Goal: Transaction & Acquisition: Purchase product/service

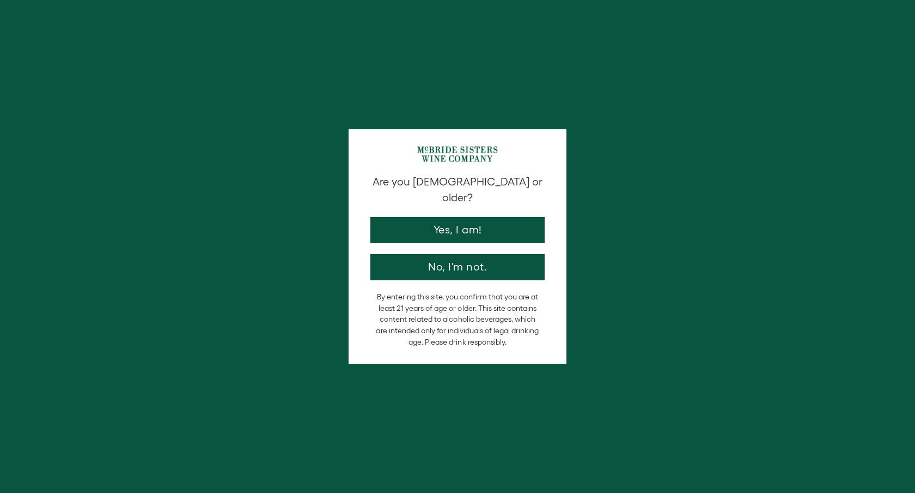
click at [447, 232] on div "Are you 21 years old or older? Yes, I am! No, I'm not." at bounding box center [457, 227] width 185 height 106
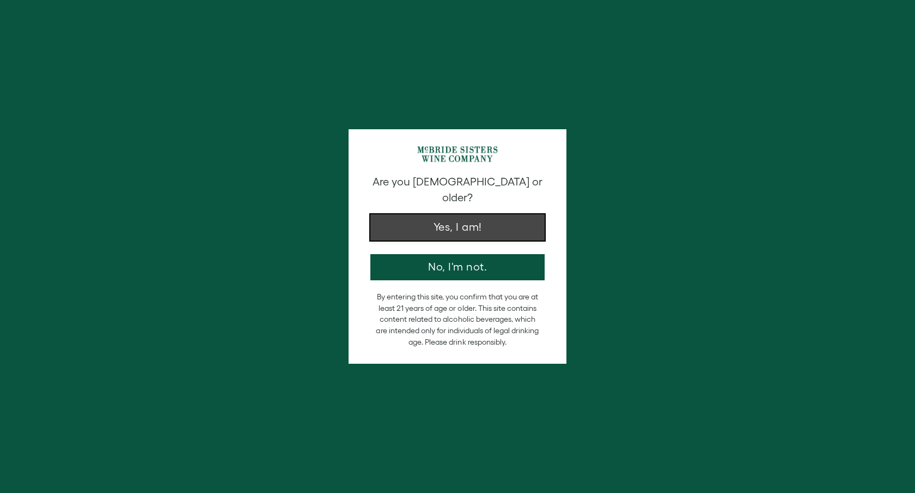
click at [442, 217] on button "Yes, I am!" at bounding box center [457, 227] width 174 height 26
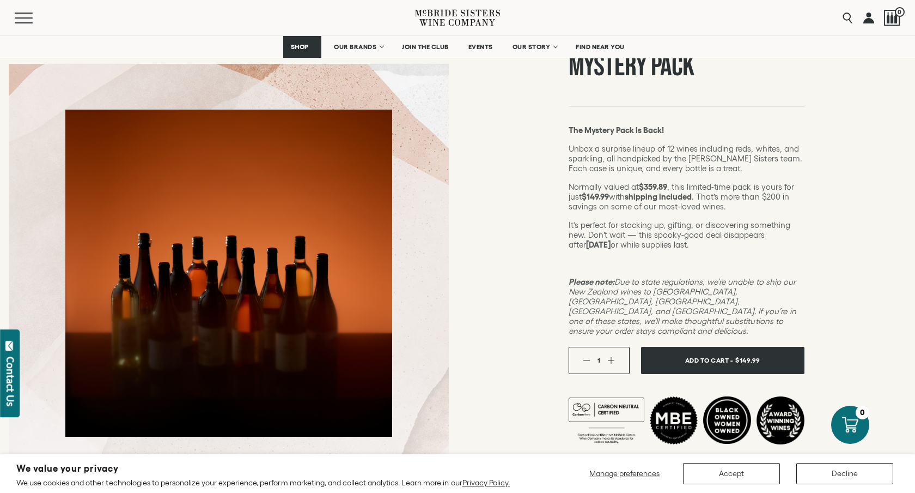
scroll to position [107, 0]
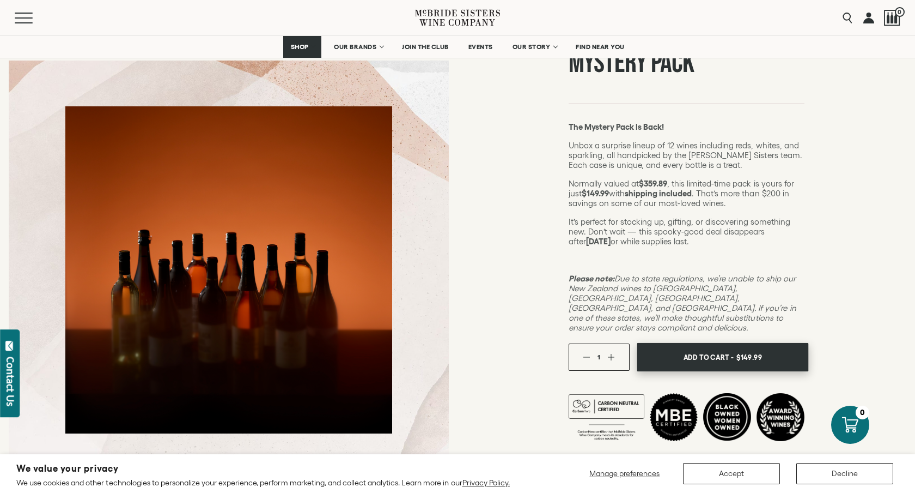
click at [691, 349] on span "Add To Cart -" at bounding box center [708, 357] width 50 height 16
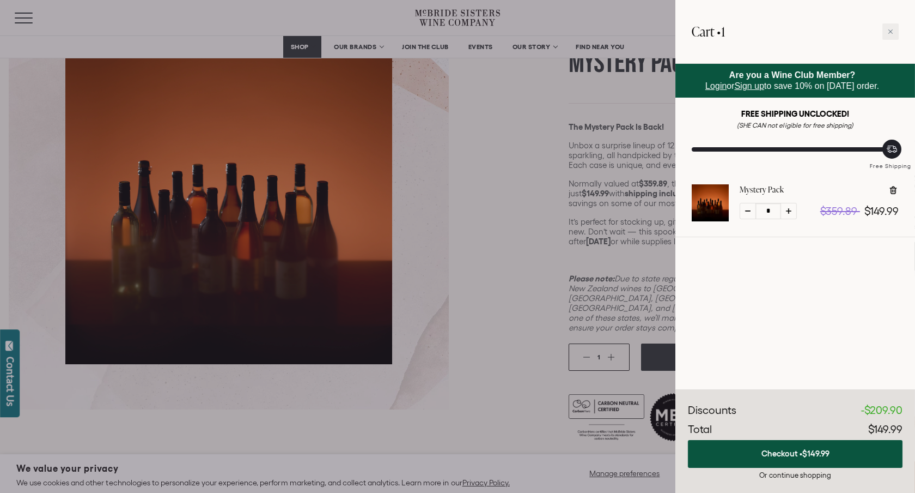
click at [706, 87] on span "Login" at bounding box center [716, 85] width 21 height 9
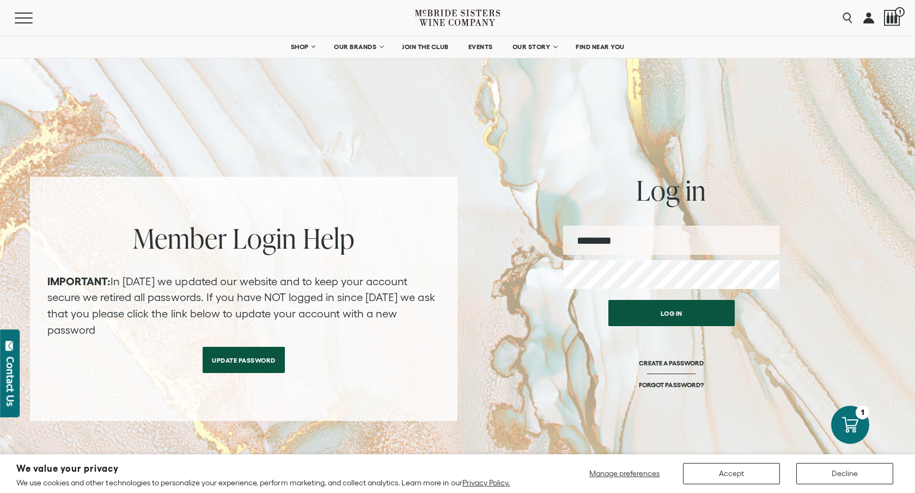
click at [618, 242] on input "email" at bounding box center [671, 240] width 216 height 29
type input "**********"
click at [609, 300] on button "Log in" at bounding box center [672, 313] width 126 height 26
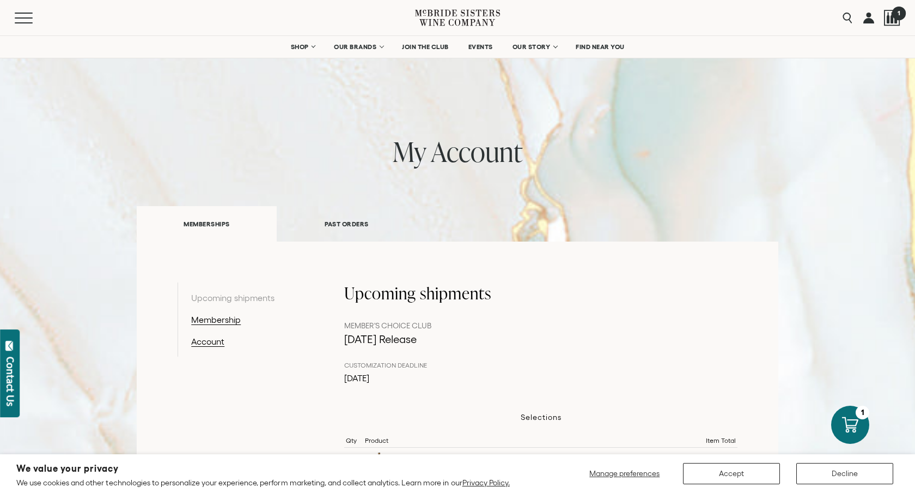
click at [891, 19] on div at bounding box center [892, 18] width 16 height 16
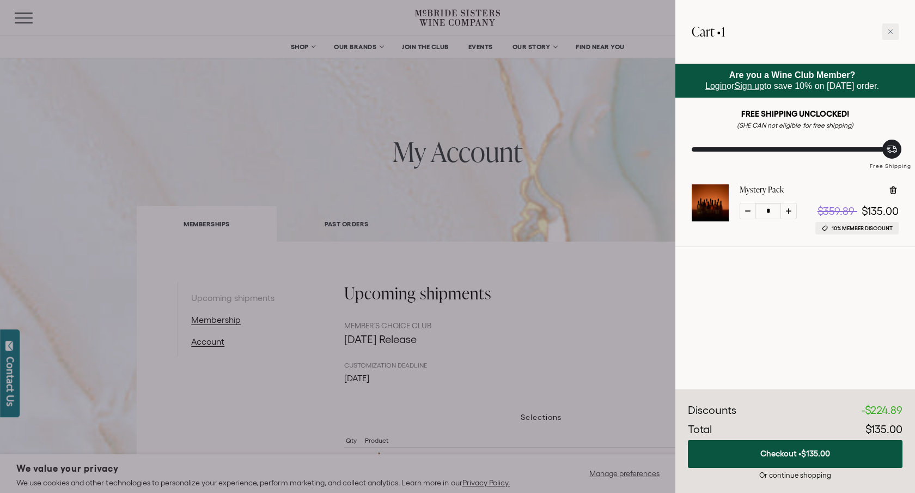
click at [791, 300] on div "Are you a Wine Club Member? Login or Sign up to save 10% on today's order. FREE…" at bounding box center [796, 227] width 240 height 326
click at [895, 192] on icon at bounding box center [893, 190] width 11 height 11
type input "*"
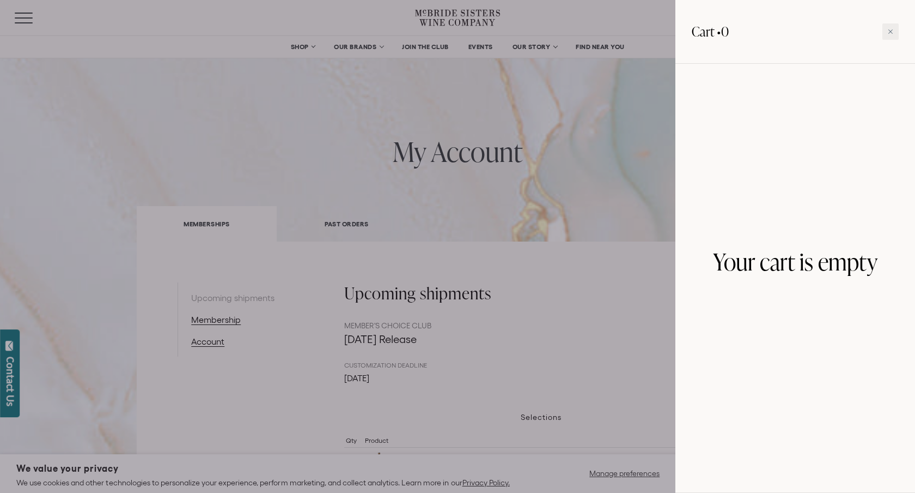
click at [608, 171] on div at bounding box center [457, 246] width 915 height 493
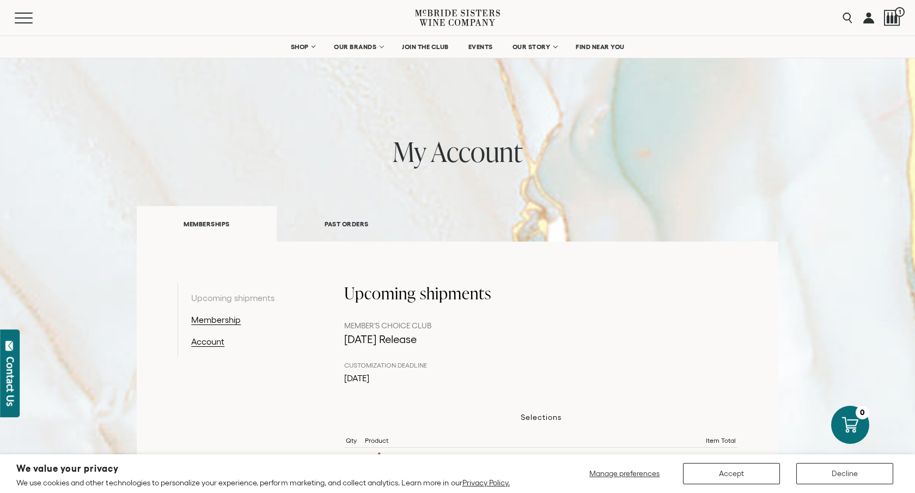
click at [865, 22] on link at bounding box center [869, 17] width 11 height 35
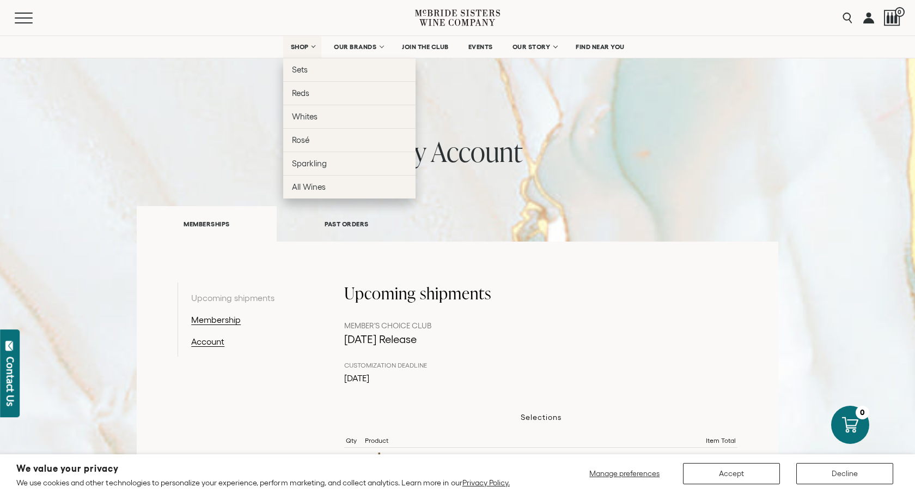
click at [301, 51] on link "SHOP" at bounding box center [302, 47] width 38 height 22
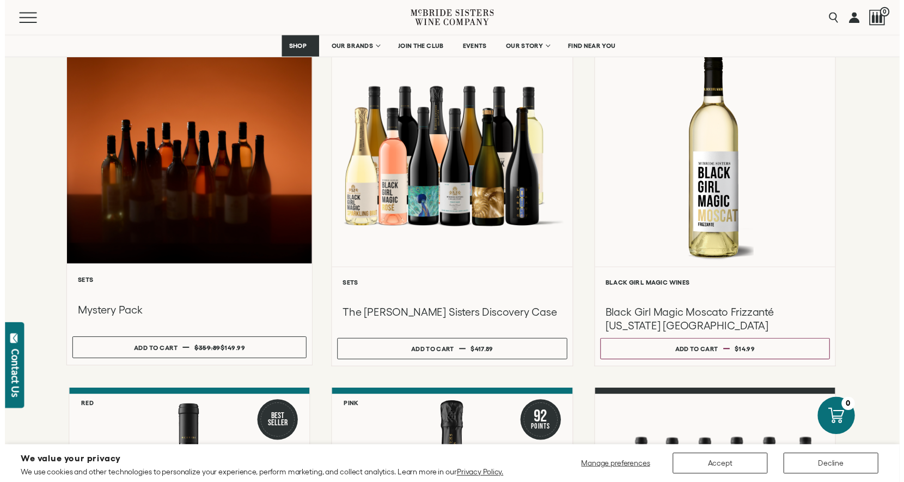
scroll to position [168, 0]
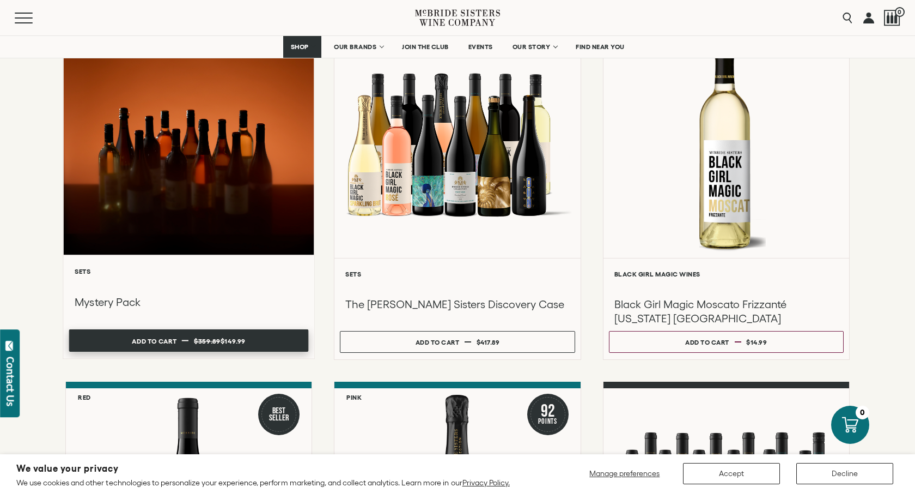
click at [188, 340] on span at bounding box center [185, 340] width 7 height 1
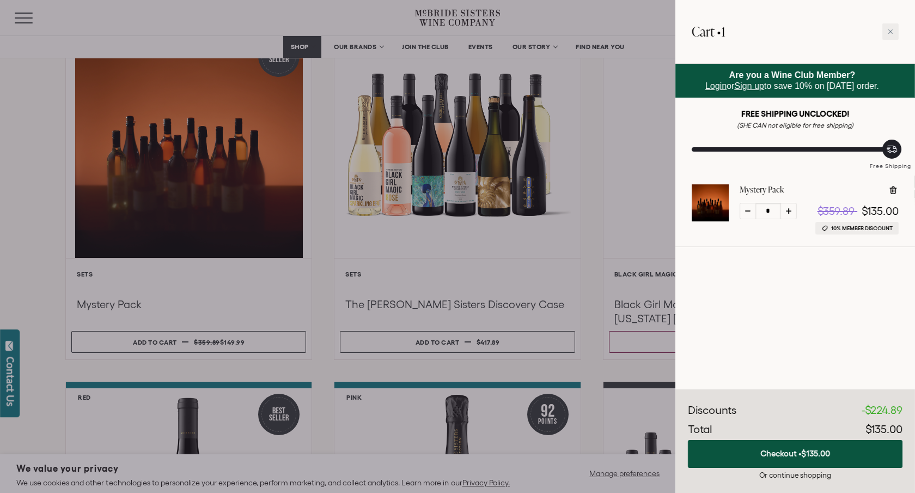
click at [594, 258] on div at bounding box center [457, 246] width 915 height 493
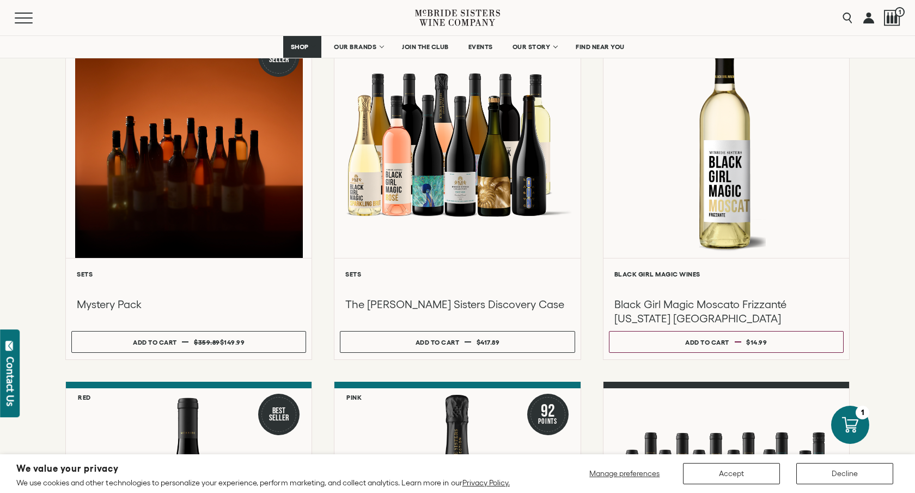
click at [742, 476] on button "Accept" at bounding box center [731, 473] width 97 height 21
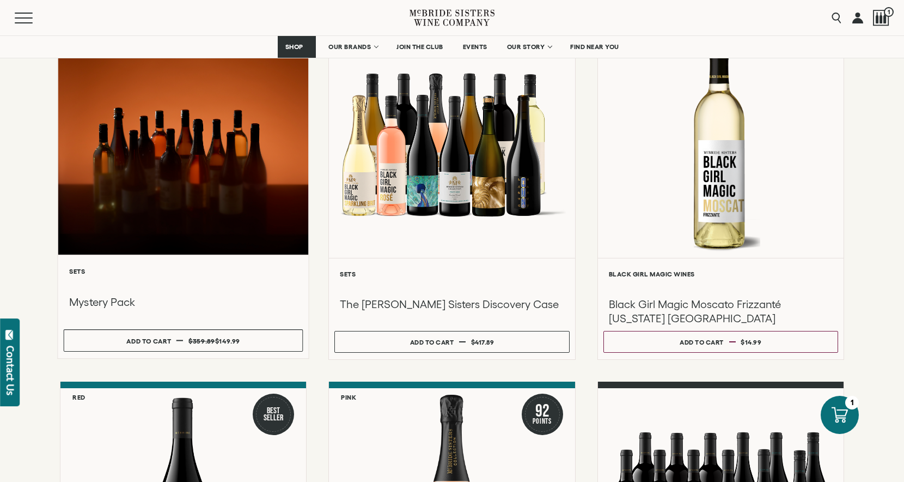
click at [68, 130] on div at bounding box center [183, 138] width 251 height 232
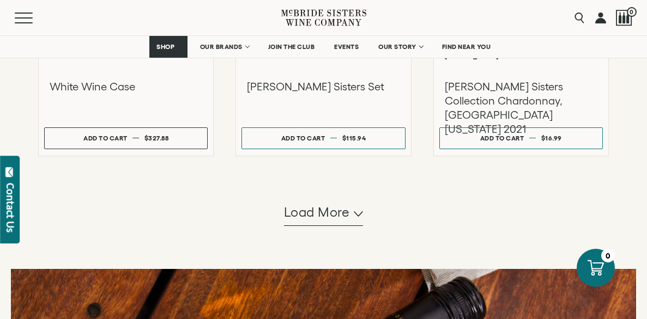
scroll to position [1129, 0]
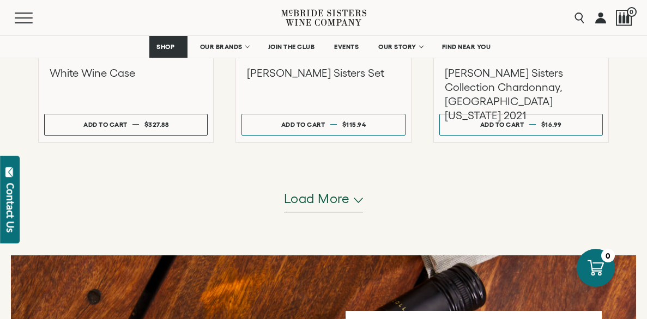
click at [317, 204] on span "Load more" at bounding box center [317, 199] width 66 height 19
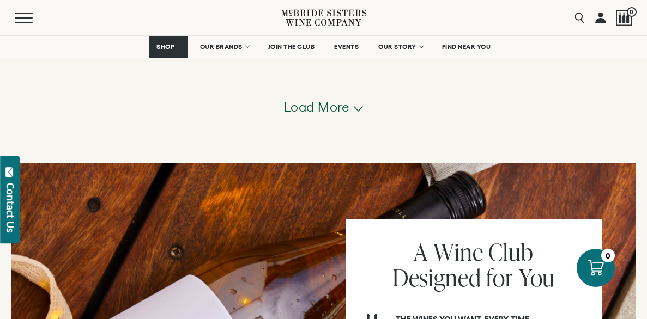
scroll to position [2350, 0]
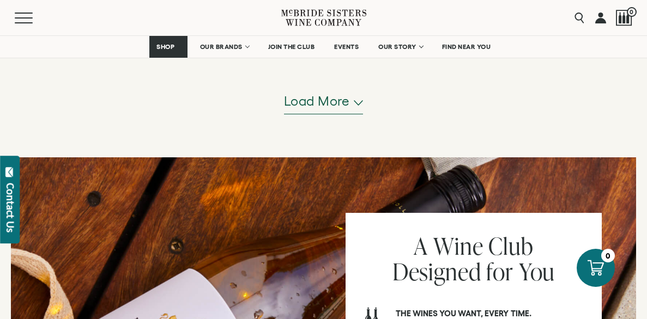
click at [314, 107] on span "Load more" at bounding box center [317, 101] width 66 height 19
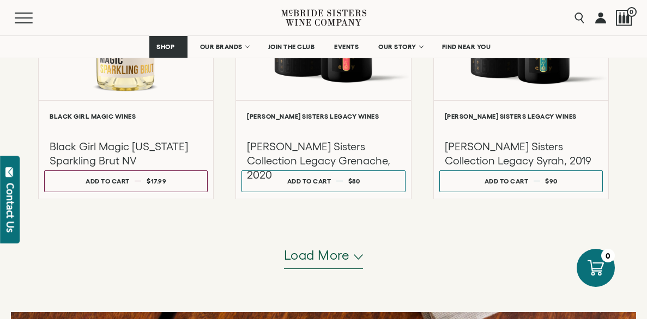
scroll to position [3320, 0]
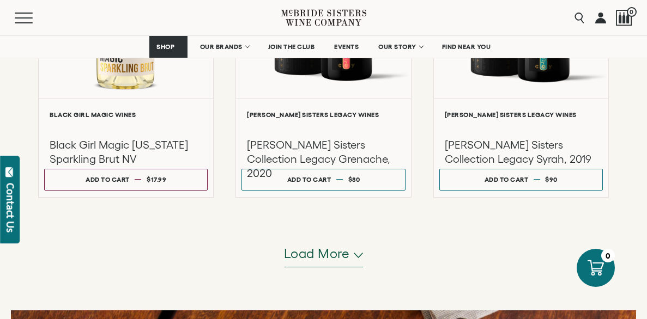
click at [326, 257] on span "Load more" at bounding box center [317, 254] width 66 height 19
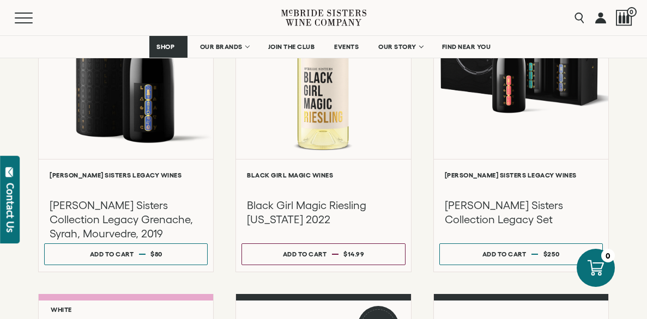
scroll to position [3617, 0]
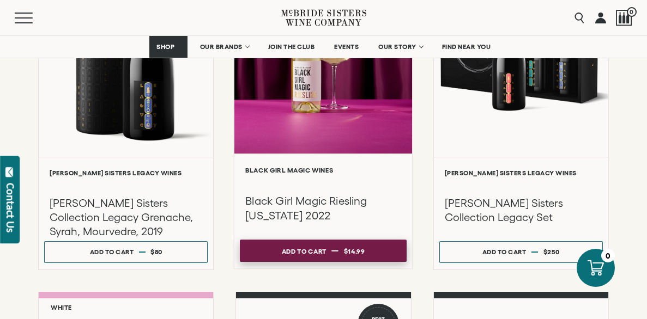
click at [353, 253] on span "$14.99" at bounding box center [354, 250] width 21 height 7
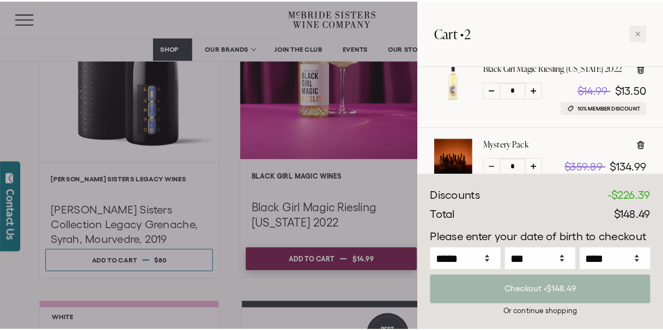
scroll to position [125, 0]
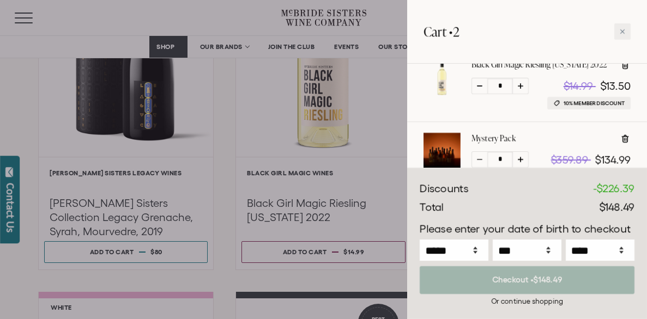
click at [524, 87] on div at bounding box center [520, 86] width 16 height 16
type input "*"
click at [524, 88] on div at bounding box center [520, 86] width 16 height 16
type input "*"
click at [531, 86] on div "* $44.97 $40.47" at bounding box center [550, 86] width 159 height 16
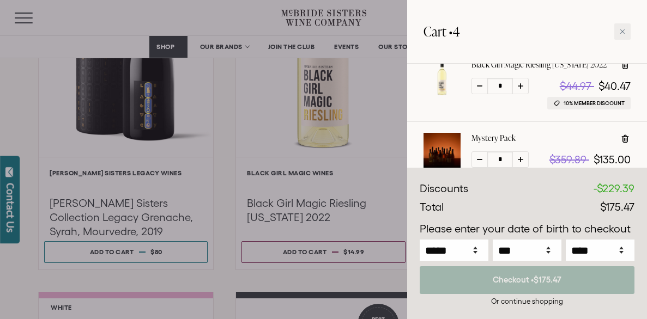
click at [521, 84] on icon at bounding box center [520, 85] width 5 height 5
type input "*"
click at [521, 84] on icon at bounding box center [520, 85] width 5 height 5
type input "*"
click at [26, 285] on div at bounding box center [323, 159] width 647 height 319
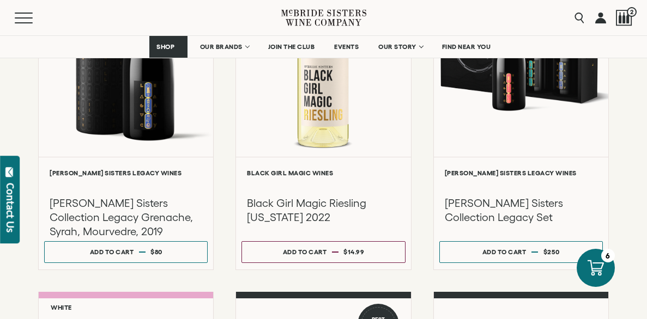
click at [606, 268] on div at bounding box center [595, 268] width 41 height 41
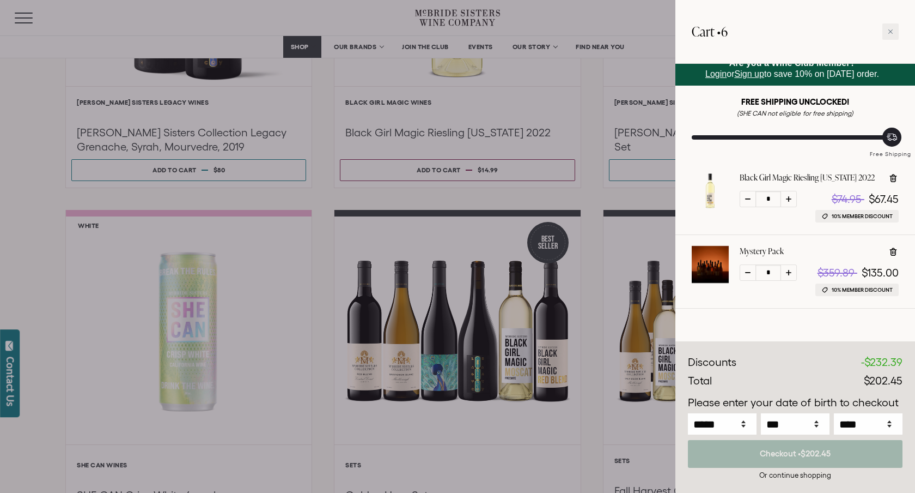
scroll to position [0, 0]
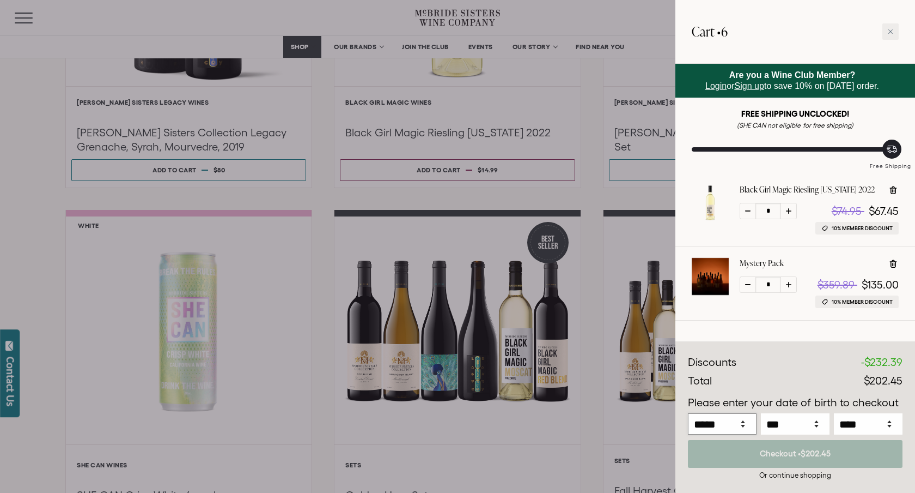
click at [750, 427] on select "***** *** *** *** *** *** *** *** *** *** *** *** ***" at bounding box center [722, 423] width 69 height 21
select select "*"
click at [688, 413] on select "***** *** *** *** *** *** *** *** *** *** *** *** ***" at bounding box center [722, 423] width 69 height 21
click at [780, 418] on select "*** * * * * * * * * * ** ** ** ** ** ** ** ** ** ** ** ** ** ** ** ** ** ** ** …" at bounding box center [795, 423] width 69 height 21
select select "*"
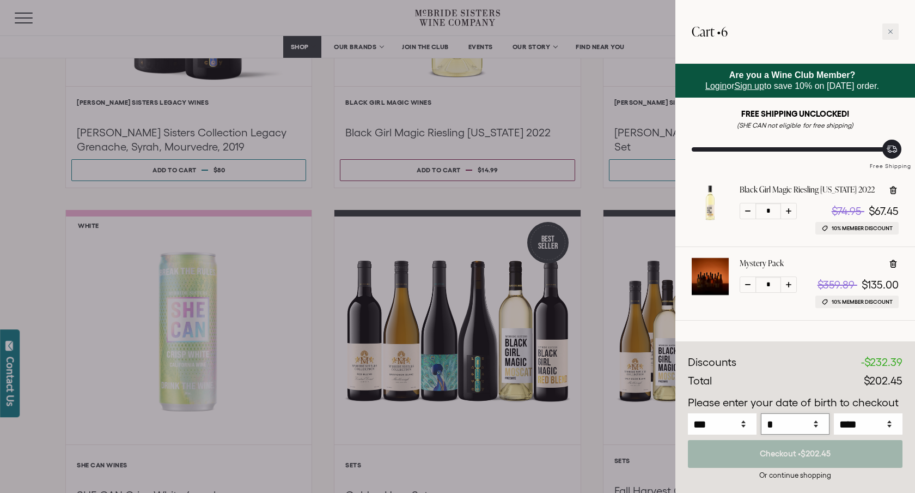
click at [761, 413] on select "*** * * * * * * * * * ** ** ** ** ** ** ** ** ** ** ** ** ** ** ** ** ** ** ** …" at bounding box center [795, 423] width 69 height 21
click at [860, 417] on select "**** **** **** **** **** **** **** **** **** **** **** **** **** **** **** ****…" at bounding box center [868, 423] width 69 height 21
click at [834, 413] on select "**** **** **** **** **** **** **** **** **** **** **** **** **** **** **** ****…" at bounding box center [868, 423] width 69 height 21
select select "****"
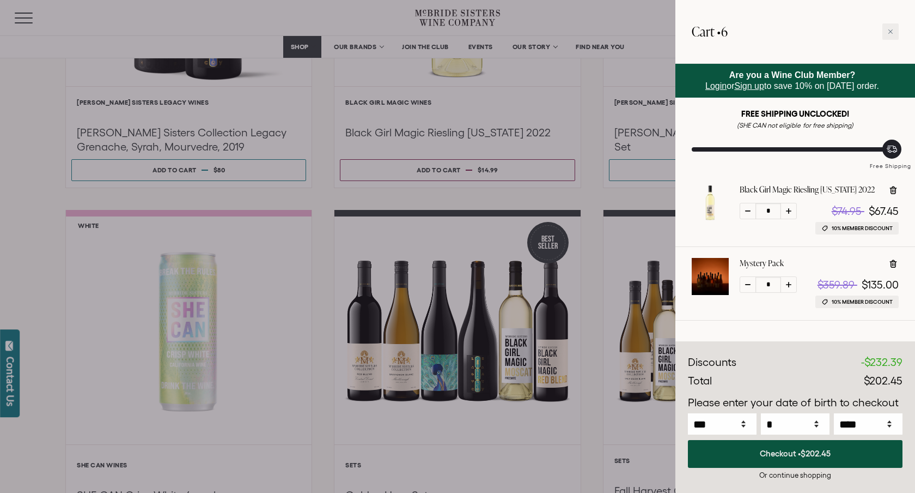
click at [776, 457] on button "Checkout • $202.45" at bounding box center [795, 454] width 215 height 28
